Goal: Use online tool/utility: Utilize a website feature to perform a specific function

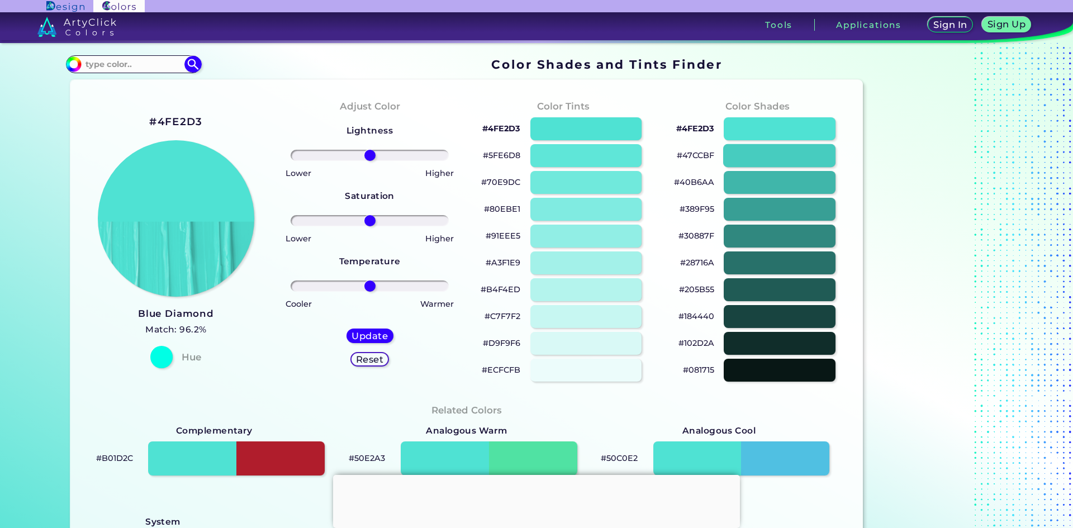
click at [765, 155] on div at bounding box center [779, 155] width 112 height 23
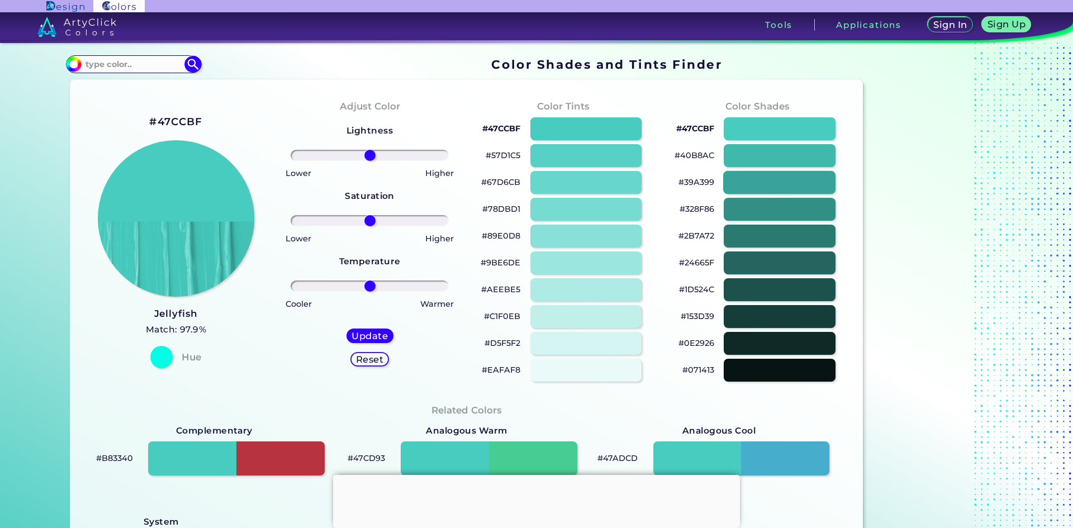
click at [766, 173] on div at bounding box center [779, 182] width 112 height 23
type input "#39a399"
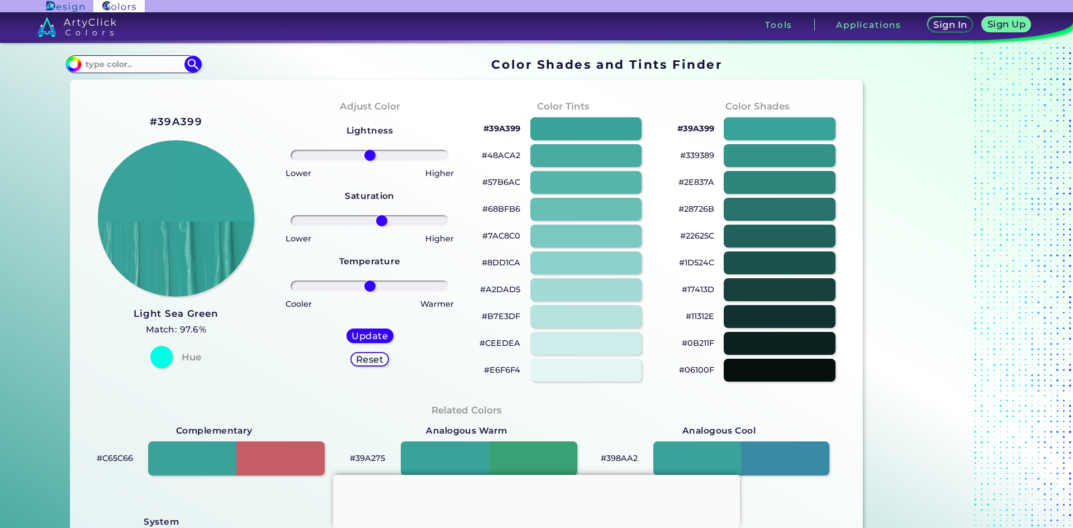
drag, startPoint x: 370, startPoint y: 220, endPoint x: 379, endPoint y: 235, distance: 17.1
type input "16"
click at [379, 226] on input "range" at bounding box center [370, 220] width 158 height 11
click at [575, 122] on div at bounding box center [586, 128] width 112 height 23
type input "#39a399"
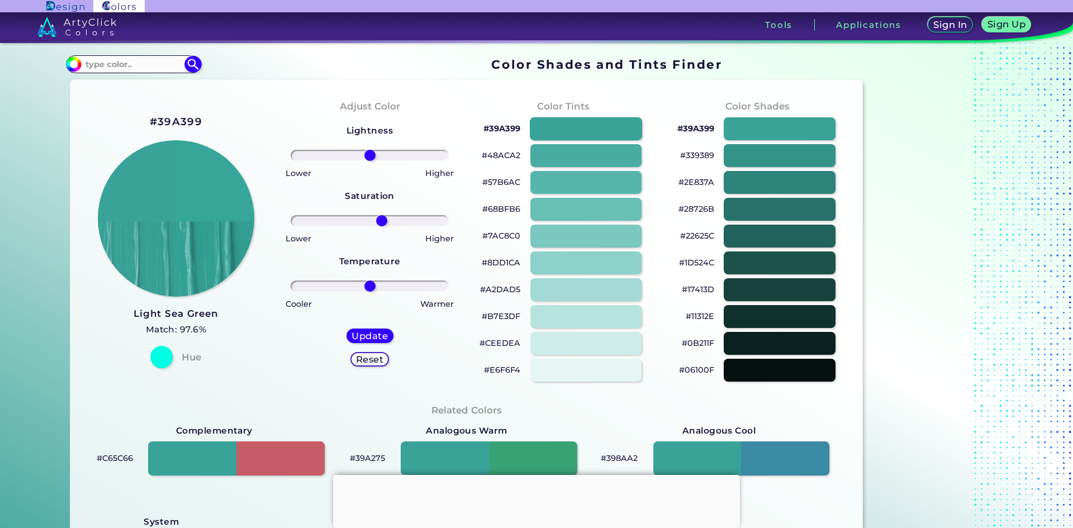
type input "0"
click at [574, 148] on div at bounding box center [586, 155] width 112 height 23
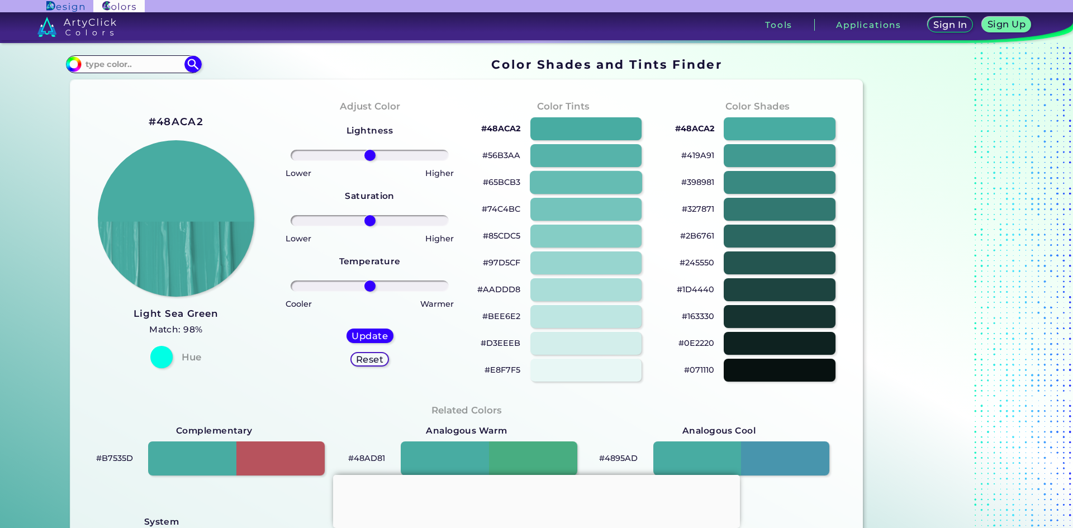
click at [578, 178] on div at bounding box center [586, 182] width 112 height 23
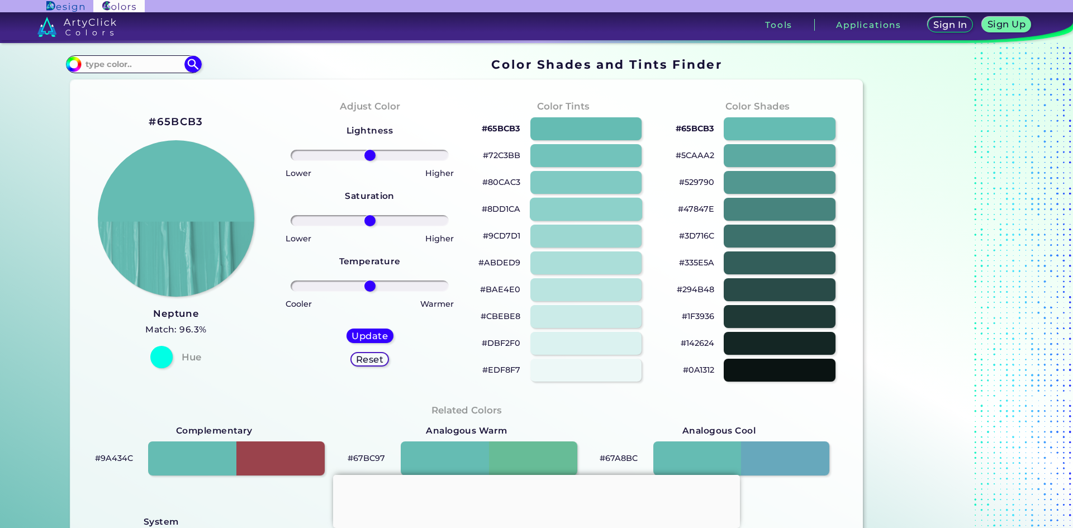
click at [578, 201] on div at bounding box center [586, 209] width 112 height 23
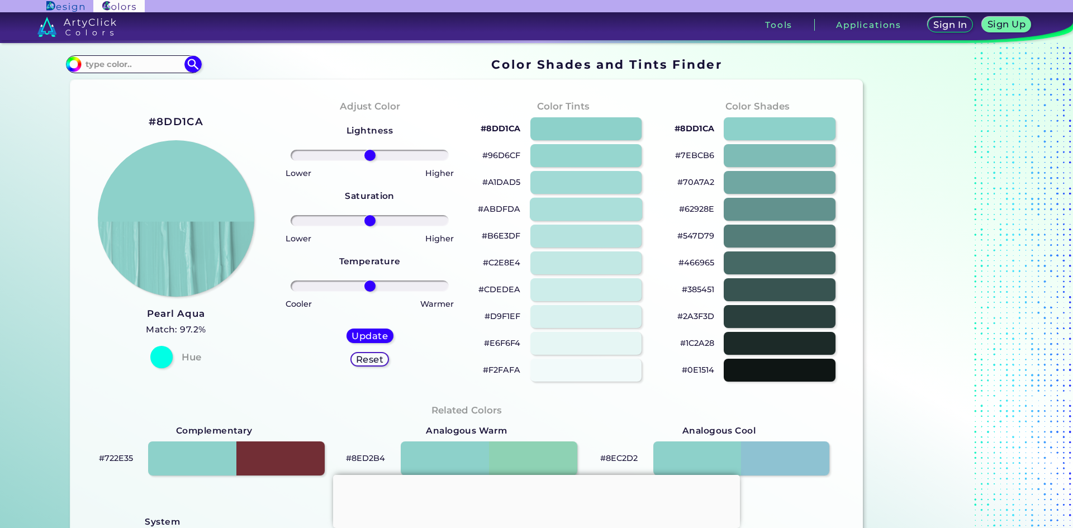
type input "#8dd1ca"
drag, startPoint x: 370, startPoint y: 285, endPoint x: 363, endPoint y: 289, distance: 7.8
click at [363, 289] on input "range" at bounding box center [370, 286] width 158 height 11
drag, startPoint x: 363, startPoint y: 289, endPoint x: 358, endPoint y: 295, distance: 8.3
type input "-13"
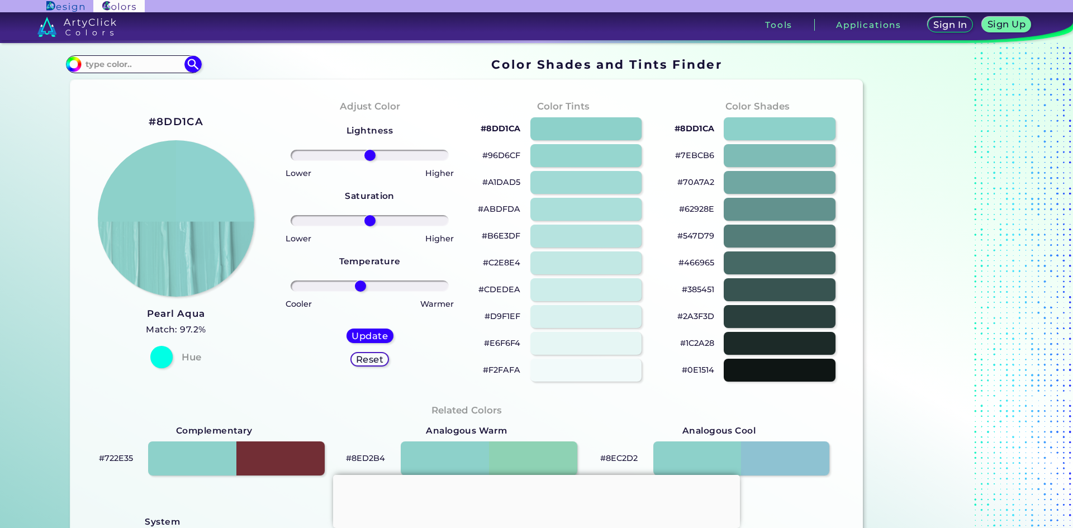
click at [358, 292] on input "range" at bounding box center [370, 286] width 158 height 11
drag, startPoint x: 363, startPoint y: 148, endPoint x: 434, endPoint y: 153, distance: 70.6
click at [434, 153] on div "Lightness Saturation Temperature Lower Higher Lower Higher Cooler Warmer Update…" at bounding box center [370, 250] width 176 height 268
type input "0"
drag, startPoint x: 366, startPoint y: 155, endPoint x: 367, endPoint y: 164, distance: 9.0
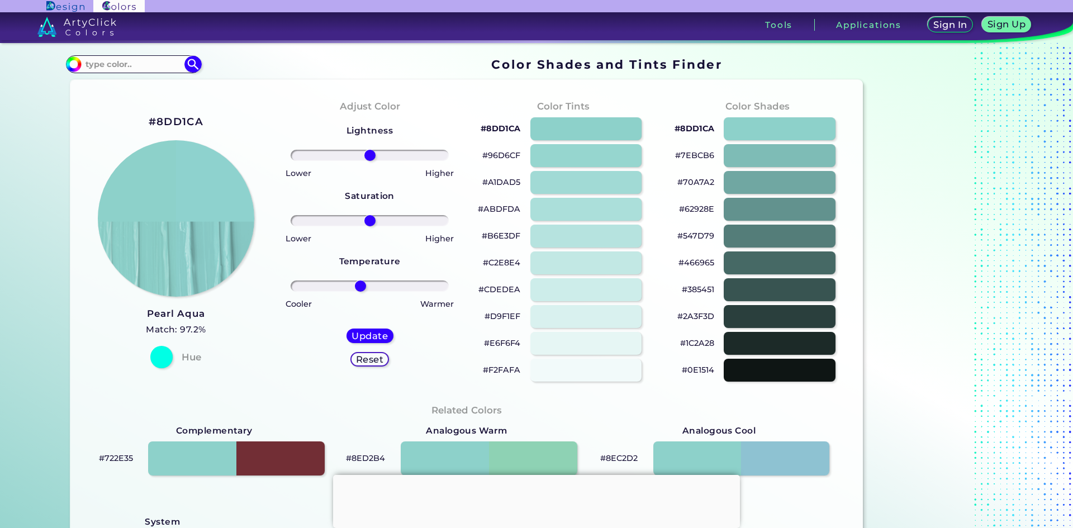
click at [367, 161] on input "range" at bounding box center [370, 155] width 158 height 11
drag, startPoint x: 366, startPoint y: 222, endPoint x: 372, endPoint y: 233, distance: 12.5
type input "6"
click at [372, 226] on input "range" at bounding box center [370, 220] width 158 height 11
click at [594, 210] on div at bounding box center [586, 209] width 112 height 23
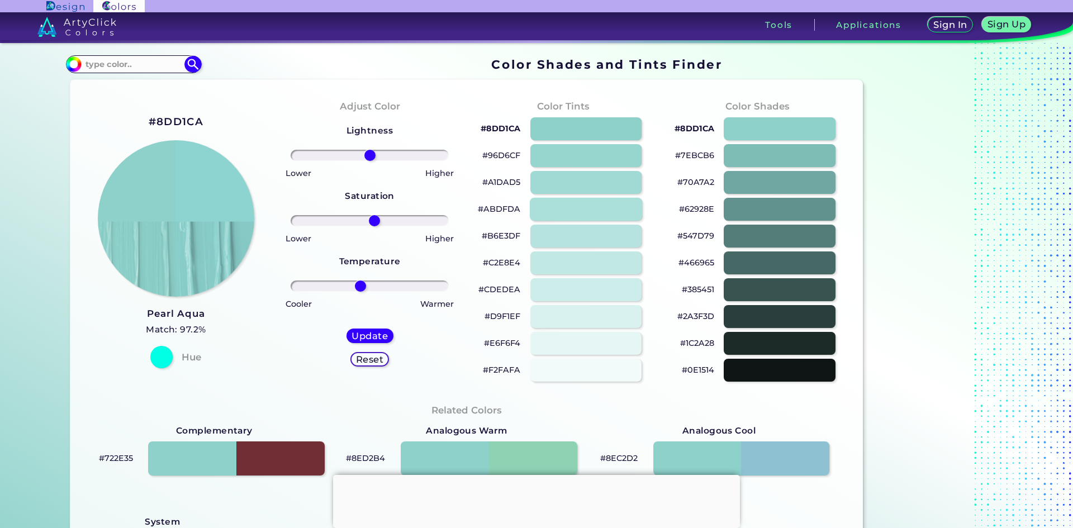
type input "#abdfda"
type input "0"
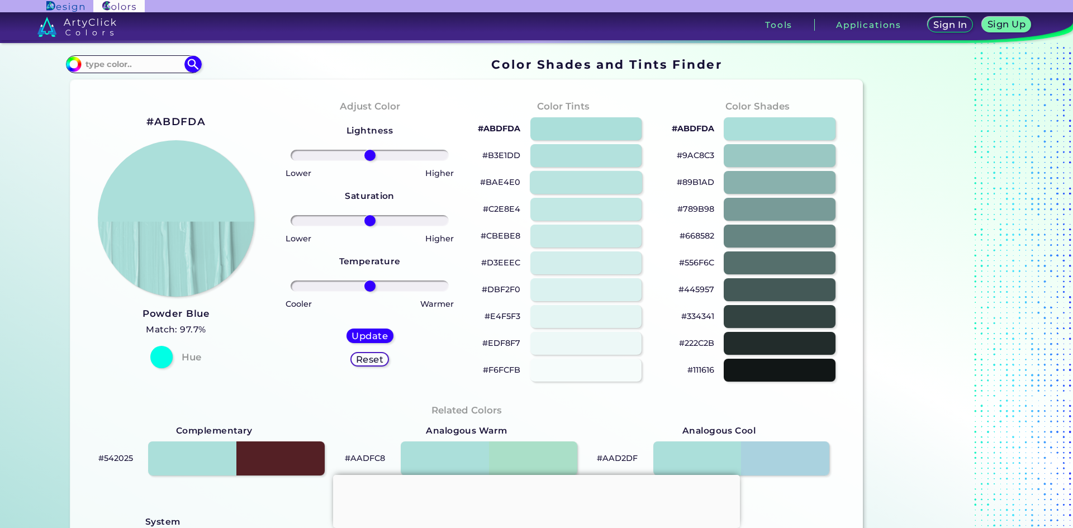
click at [573, 186] on div at bounding box center [586, 182] width 112 height 23
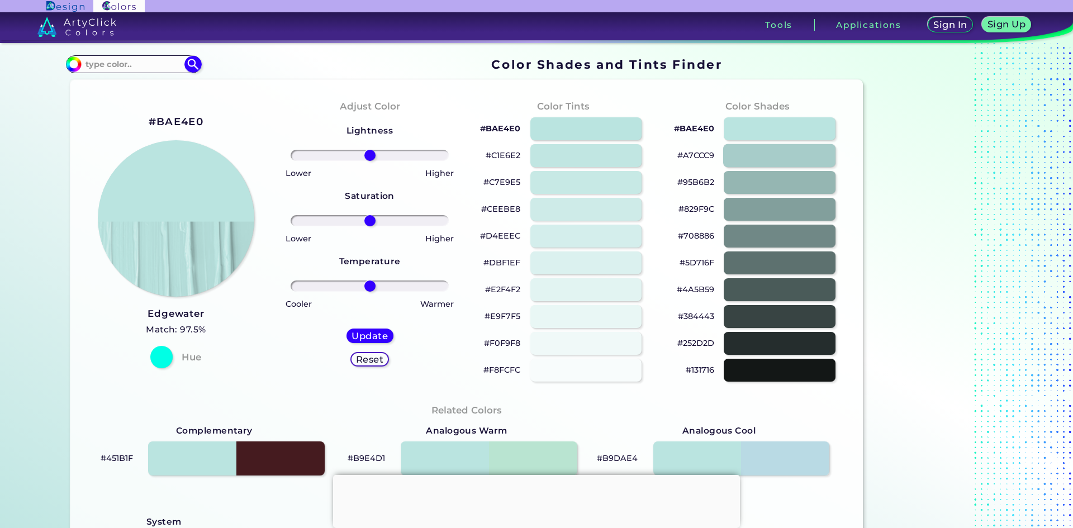
click at [759, 158] on div at bounding box center [779, 155] width 112 height 23
type input "#a7ccc9"
